Goal: Task Accomplishment & Management: Use online tool/utility

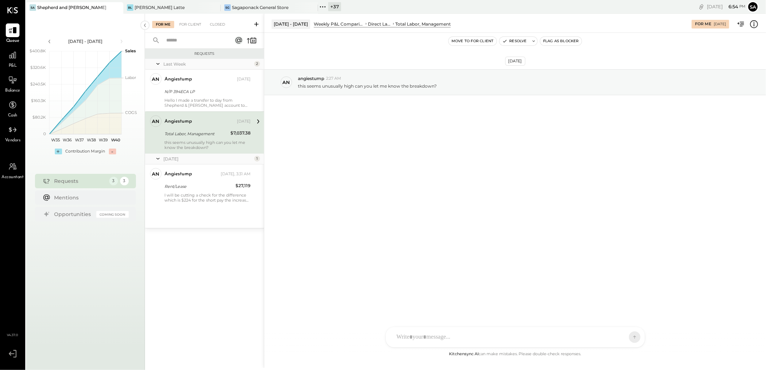
click at [255, 26] on icon at bounding box center [256, 24] width 7 height 7
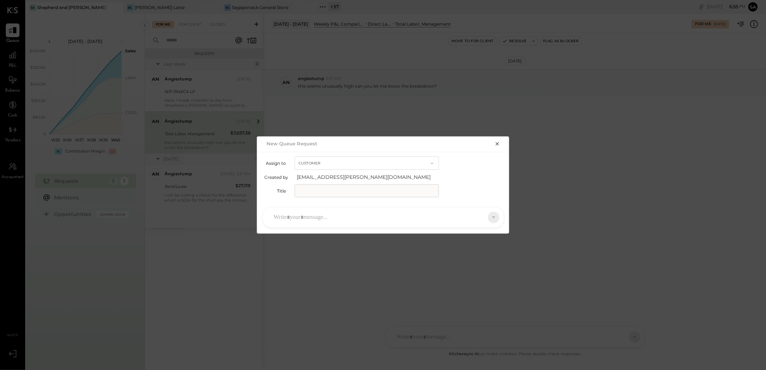
click at [330, 184] on input "text" at bounding box center [367, 190] width 144 height 13
click at [299, 188] on input "text" at bounding box center [367, 190] width 144 height 13
type input "**********"
click at [376, 217] on div at bounding box center [377, 218] width 214 height 16
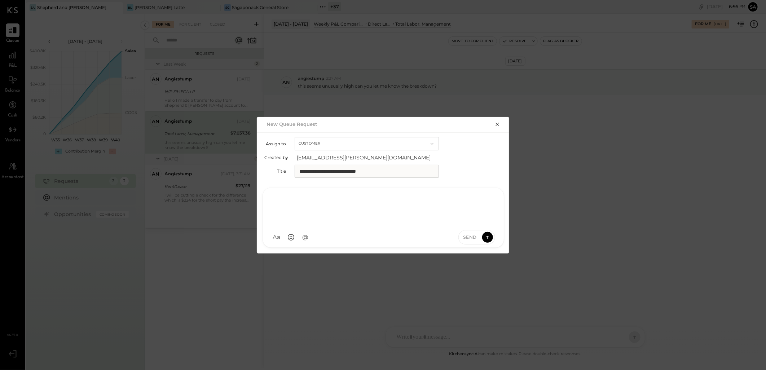
paste div
click at [469, 200] on div "**********" at bounding box center [383, 206] width 227 height 29
click at [486, 237] on icon at bounding box center [488, 236] width 6 height 7
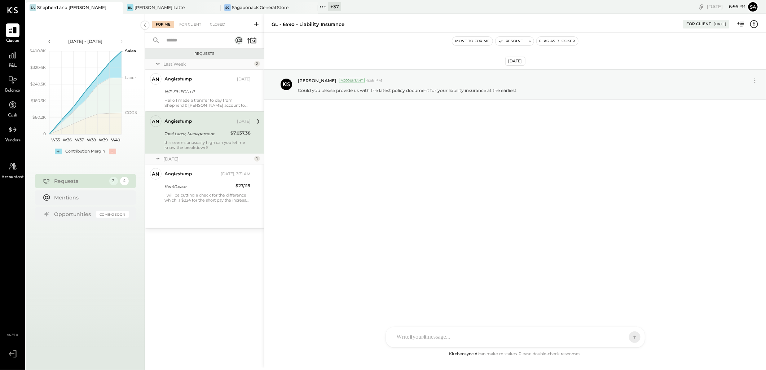
drag, startPoint x: 190, startPoint y: 27, endPoint x: 289, endPoint y: 216, distance: 213.6
click at [190, 27] on div "For Client" at bounding box center [190, 24] width 29 height 7
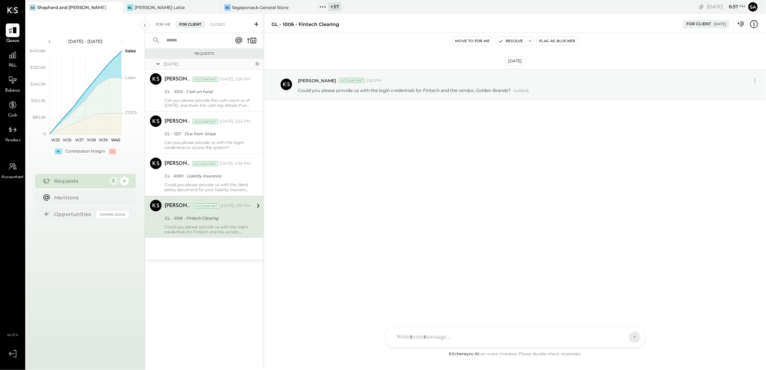
click at [164, 25] on div "For Me" at bounding box center [163, 24] width 22 height 7
